Goal: Task Accomplishment & Management: Manage account settings

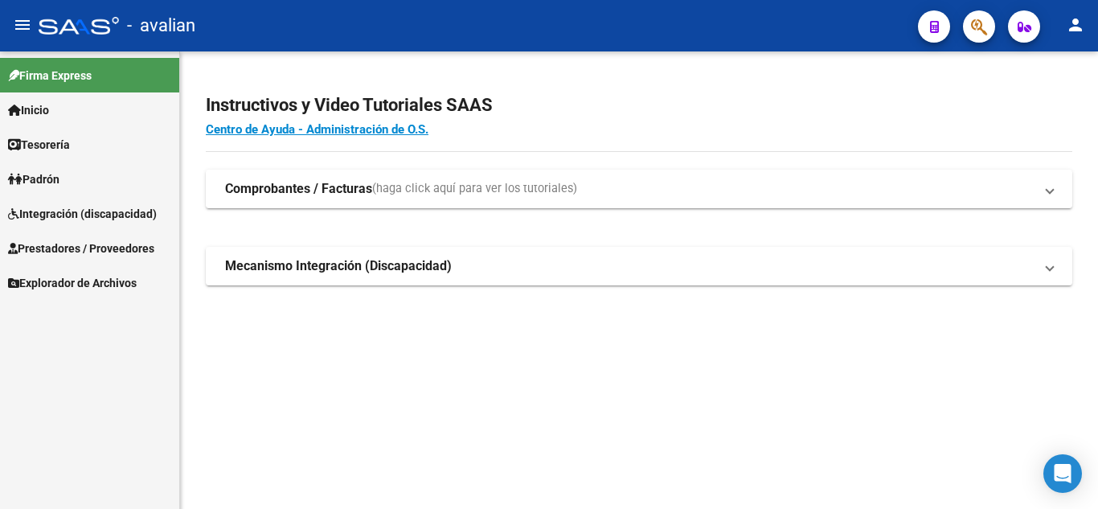
click at [65, 252] on span "Prestadores / Proveedores" at bounding box center [81, 248] width 146 height 18
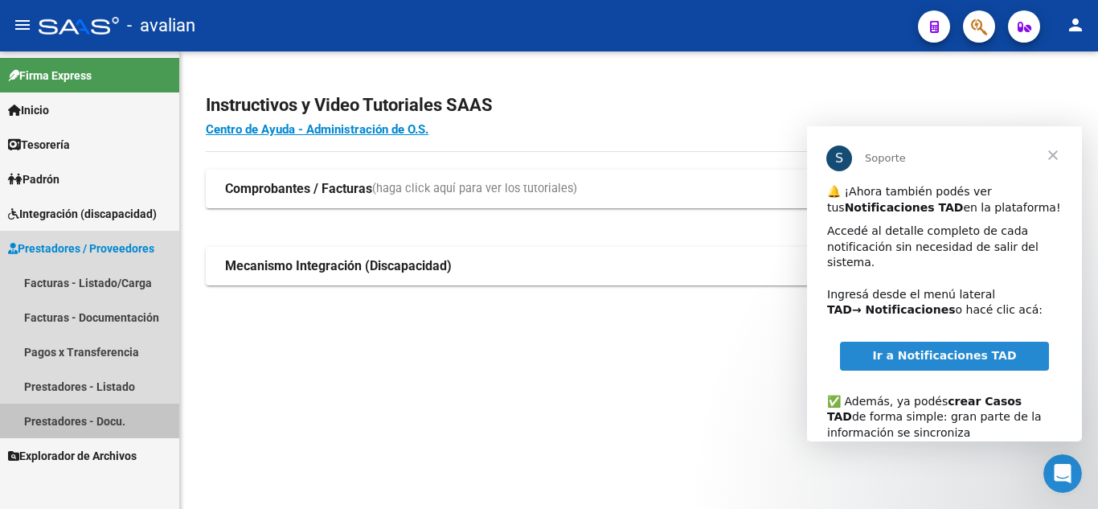
click at [110, 425] on link "Prestadores - Docu." at bounding box center [89, 420] width 179 height 35
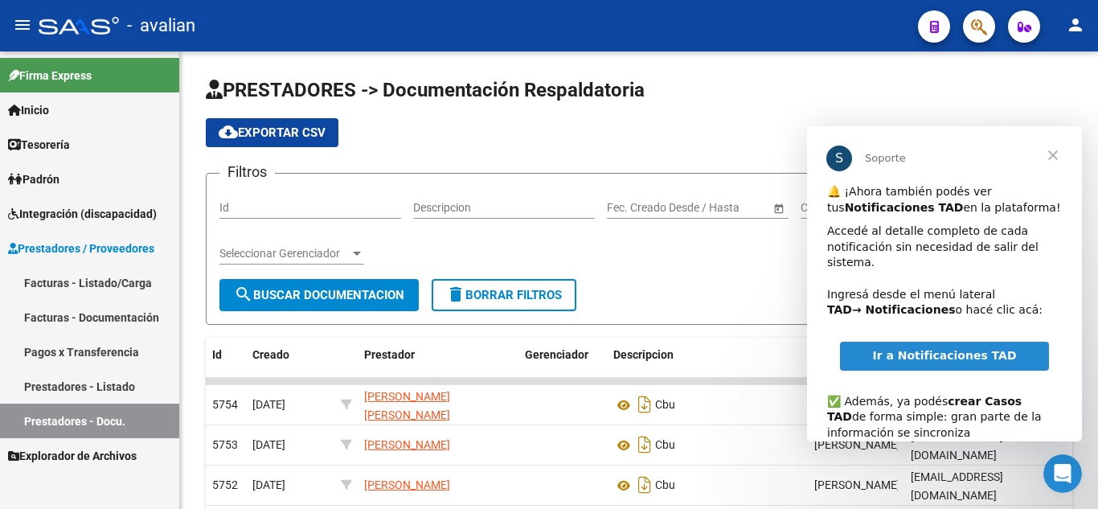
click at [1056, 157] on span "Cerrar" at bounding box center [1053, 155] width 58 height 58
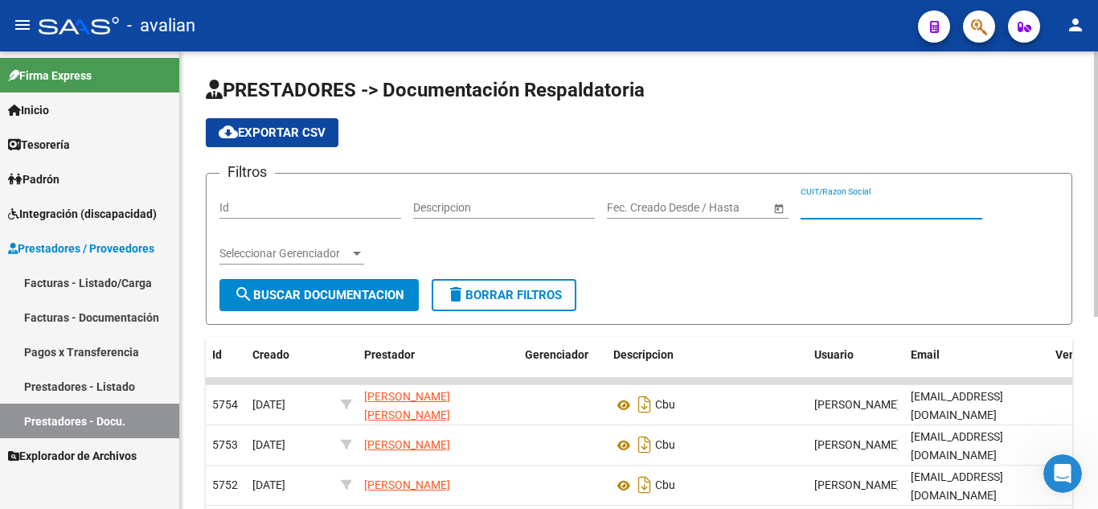
paste input "27315421786"
type input "27315421786"
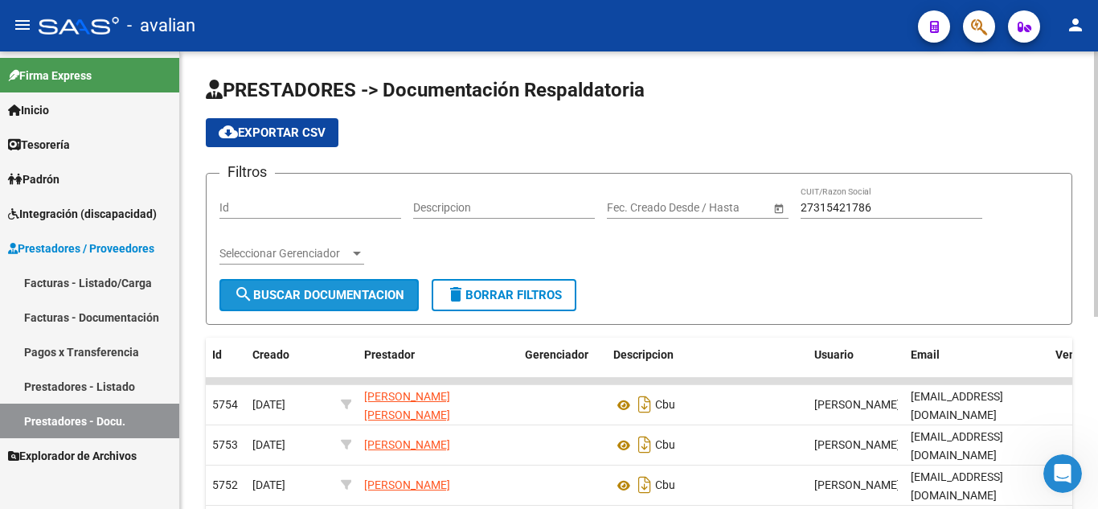
click at [333, 280] on button "search Buscar Documentacion" at bounding box center [318, 295] width 199 height 32
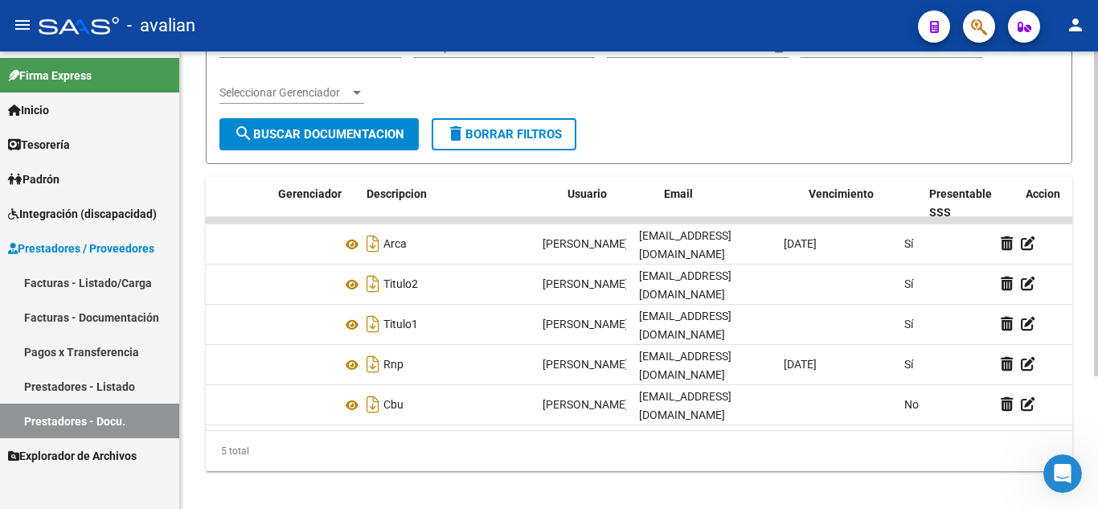
scroll to position [0, 274]
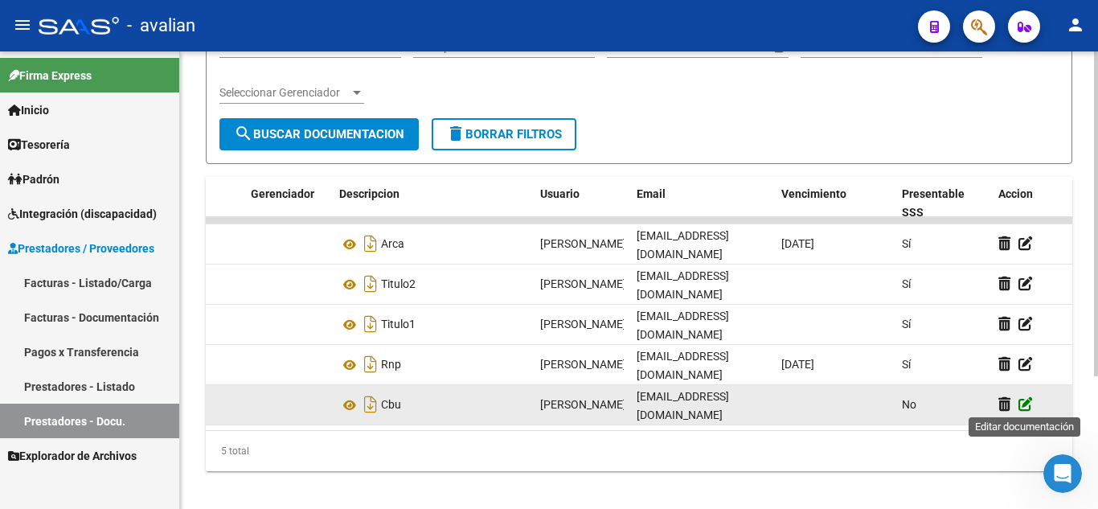
click at [1029, 402] on icon at bounding box center [1025, 403] width 14 height 15
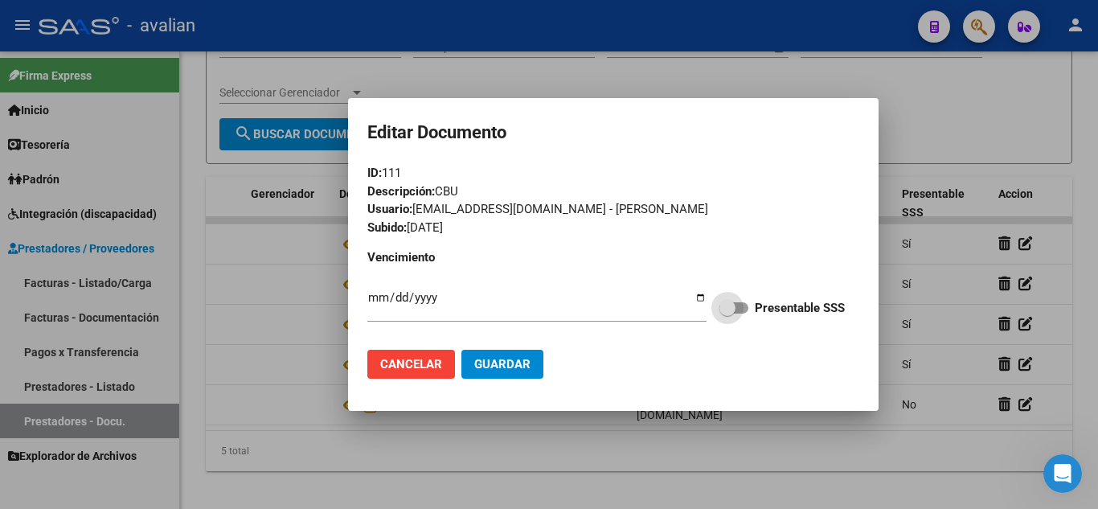
click at [746, 309] on span at bounding box center [733, 307] width 29 height 11
click at [727, 313] on input "Presentable SSS" at bounding box center [726, 313] width 1 height 1
checkbox input "true"
click at [522, 366] on span "Guardar" at bounding box center [502, 364] width 56 height 14
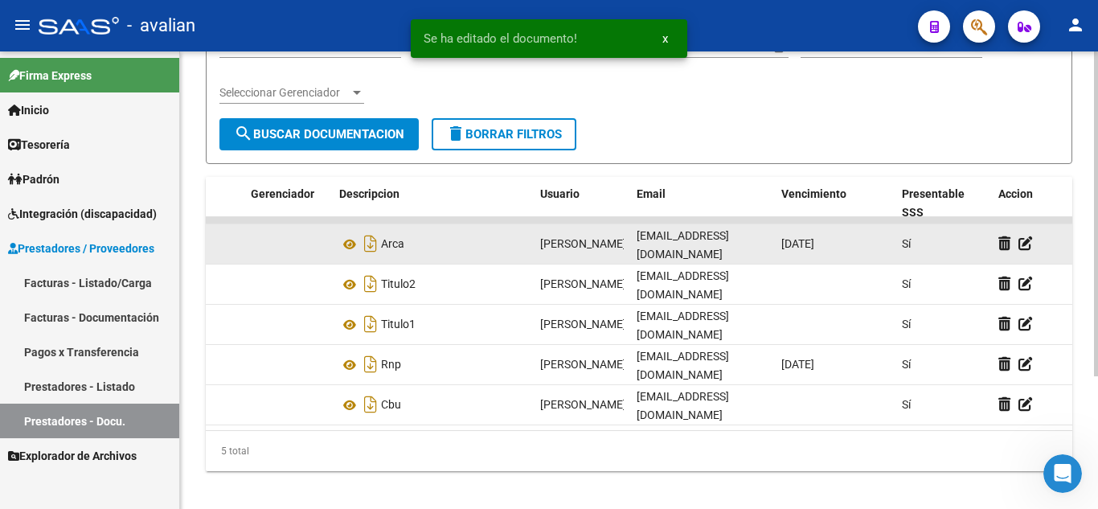
scroll to position [0, 0]
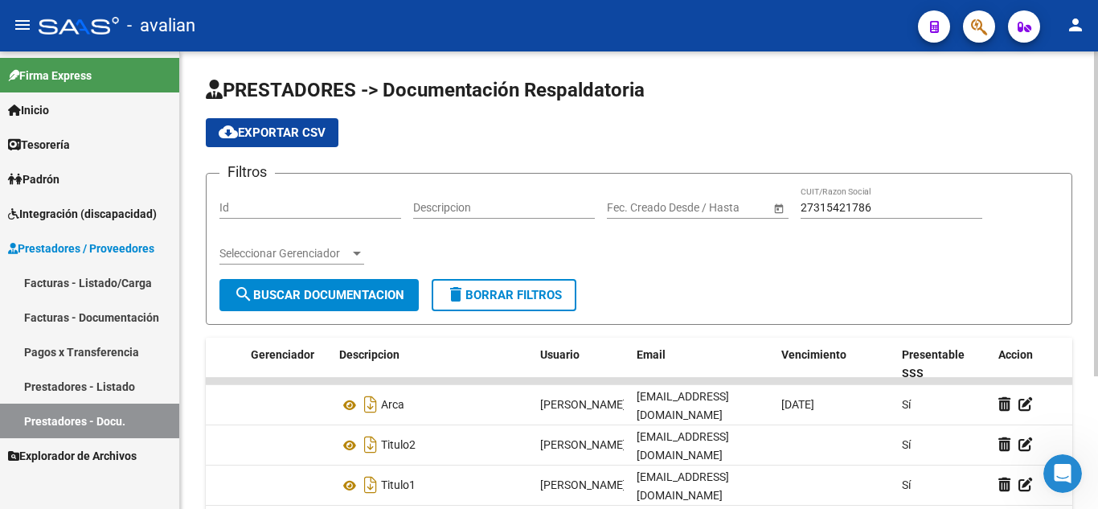
drag, startPoint x: 89, startPoint y: 106, endPoint x: 347, endPoint y: 102, distance: 258.0
click at [89, 108] on link "Inicio" at bounding box center [89, 109] width 179 height 35
